Goal: Task Accomplishment & Management: Use online tool/utility

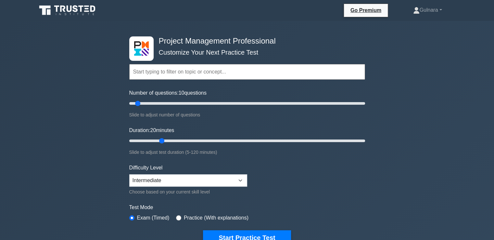
drag, startPoint x: 142, startPoint y: 141, endPoint x: 158, endPoint y: 142, distance: 15.6
type input "20"
click at [158, 142] on input "Duration: 20 minutes" at bounding box center [247, 141] width 236 height 8
click at [167, 183] on select "Beginner Intermediate Expert" at bounding box center [188, 180] width 118 height 12
click at [129, 174] on select "Beginner Intermediate Expert" at bounding box center [188, 180] width 118 height 12
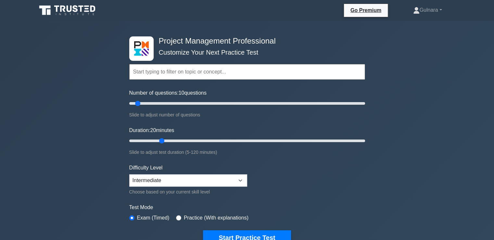
click at [189, 218] on label "Practice (With explanations)" at bounding box center [216, 218] width 65 height 8
click at [176, 217] on input "radio" at bounding box center [178, 217] width 5 height 5
radio input "true"
click at [257, 233] on button "Start Practice Test" at bounding box center [247, 237] width 88 height 15
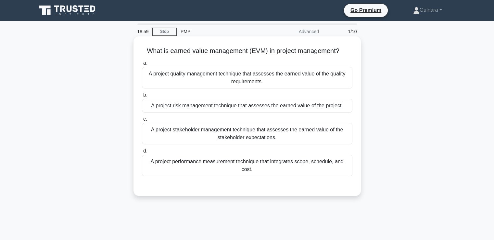
click at [297, 78] on div "A project quality management technique that assesses the earned value of the qu…" at bounding box center [247, 77] width 211 height 21
click at [142, 65] on input "a. A project quality management technique that assesses the earned value of the…" at bounding box center [142, 63] width 0 height 4
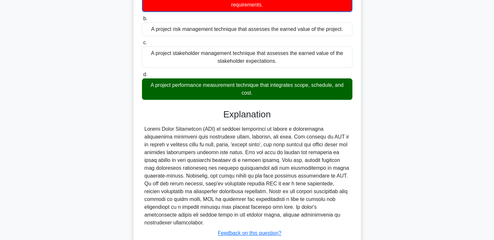
scroll to position [122, 0]
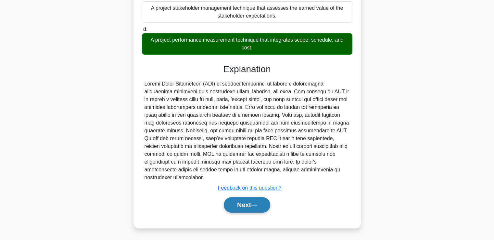
click at [258, 202] on button "Next" at bounding box center [247, 205] width 46 height 16
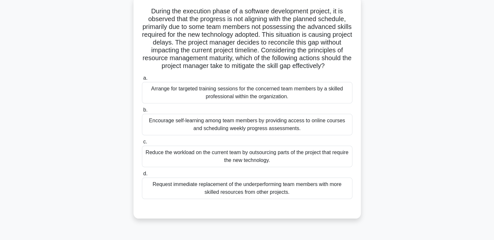
scroll to position [40, 0]
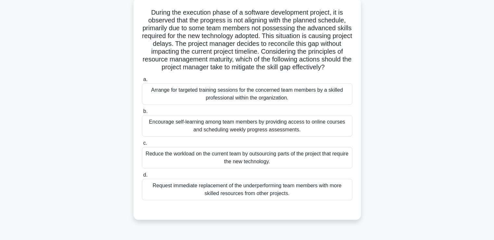
click at [484, 76] on main "18:38 Stop PMP Advanced 2/10 During the execution phase of a software developme…" at bounding box center [247, 146] width 494 height 330
